Goal: Information Seeking & Learning: Learn about a topic

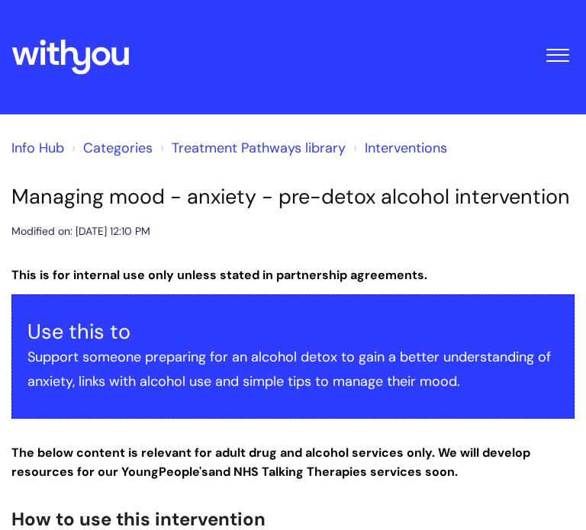
click at [377, 150] on link "Interventions" at bounding box center [406, 148] width 82 height 18
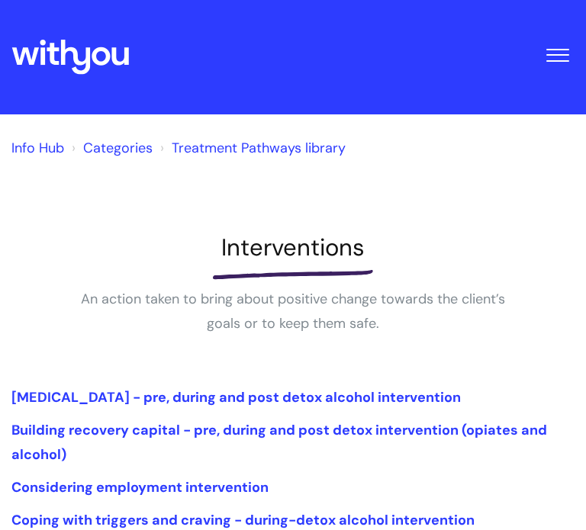
click at [84, 154] on link "Categories" at bounding box center [117, 148] width 69 height 18
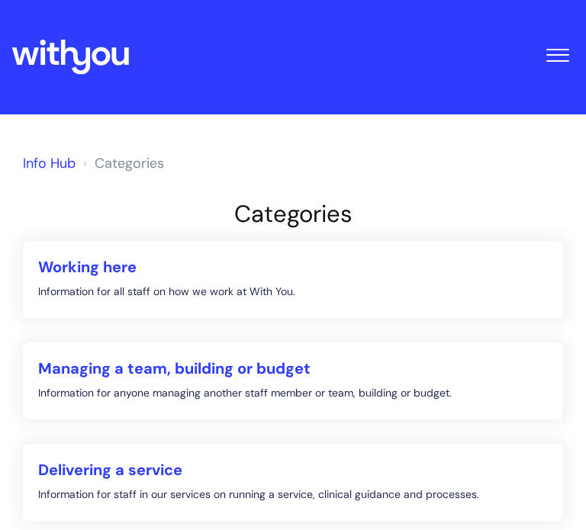
click at [93, 153] on li "Categories" at bounding box center [121, 163] width 85 height 24
click at [560, 37] on button "Toggle Navigation" at bounding box center [557, 50] width 34 height 47
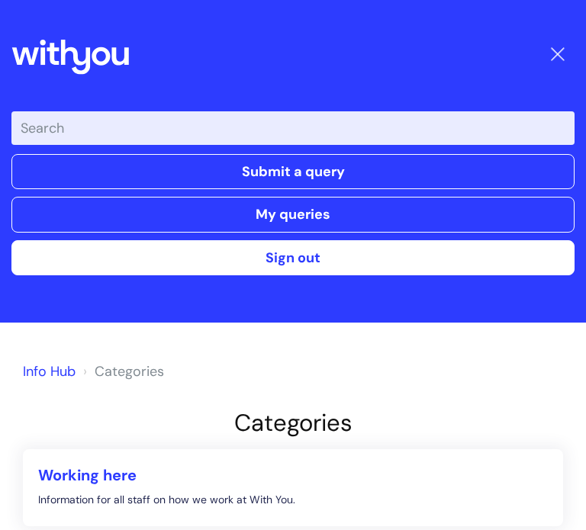
click at [382, 124] on input "Enter your search term here..." at bounding box center [292, 128] width 563 height 34
type input "anxiety"
click button "Search" at bounding box center [0, 0] width 0 height 0
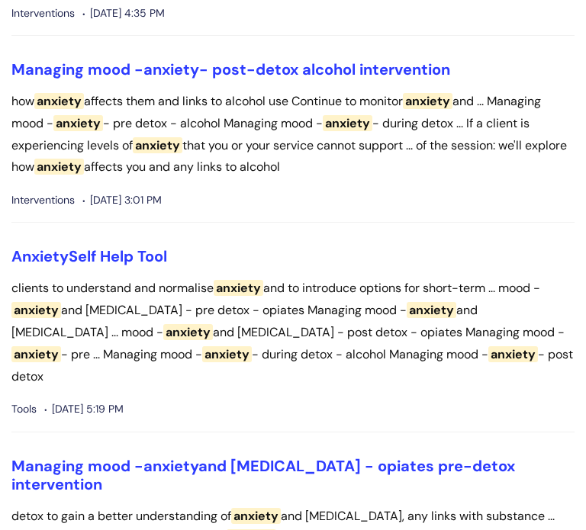
scroll to position [291, 0]
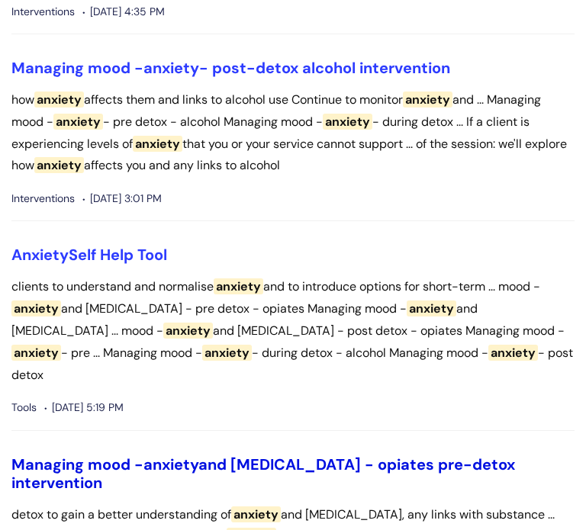
click at [222, 455] on link "Managing mood - anxiety and depression - opiates pre-detox intervention" at bounding box center [262, 474] width 503 height 38
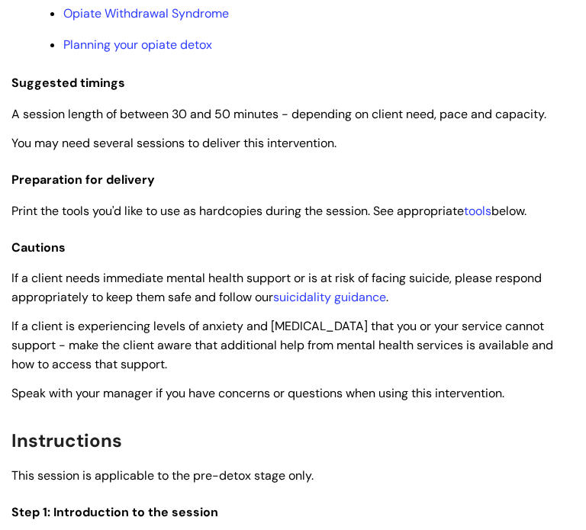
scroll to position [1394, 0]
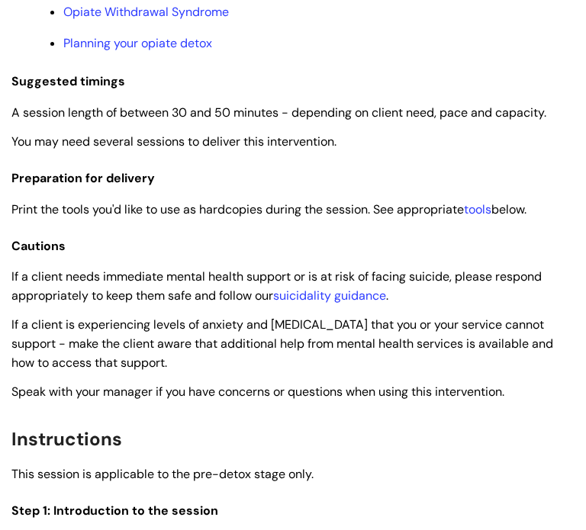
click at [222, 438] on h2 "Instructions" at bounding box center [292, 438] width 563 height 33
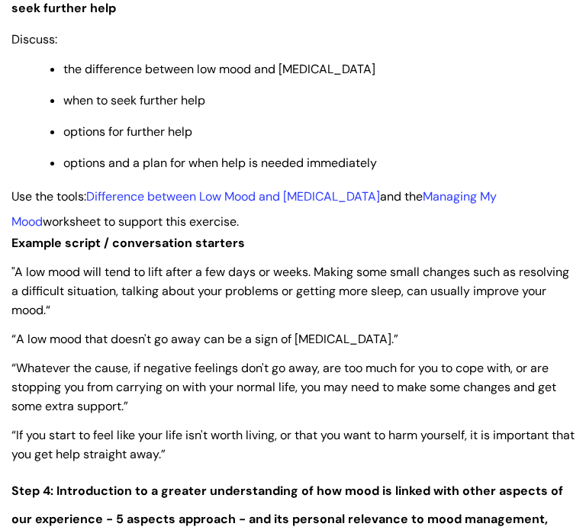
scroll to position [2934, 0]
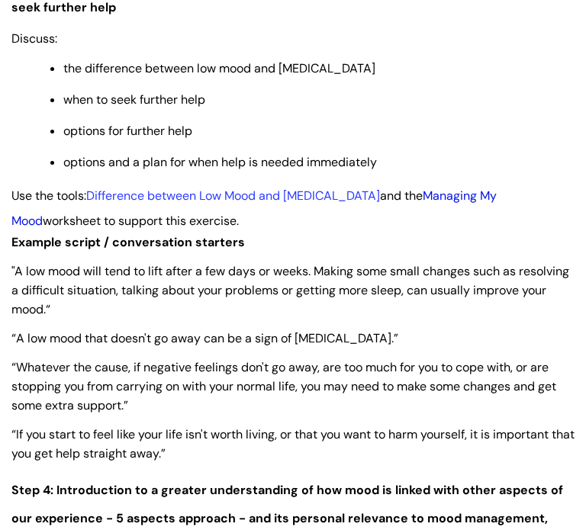
click at [472, 219] on link "Managing My Mood" at bounding box center [253, 208] width 485 height 40
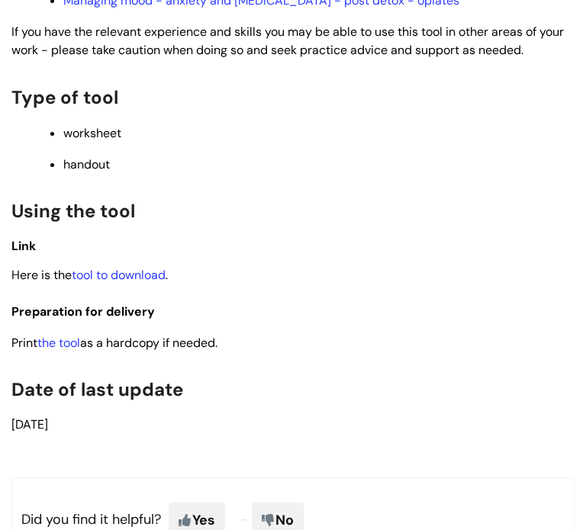
scroll to position [641, 0]
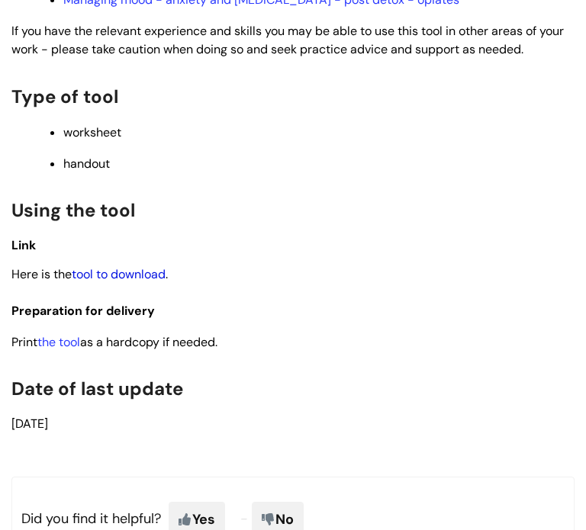
click at [159, 281] on link "tool to download" at bounding box center [119, 274] width 94 height 16
